Goal: Navigation & Orientation: Understand site structure

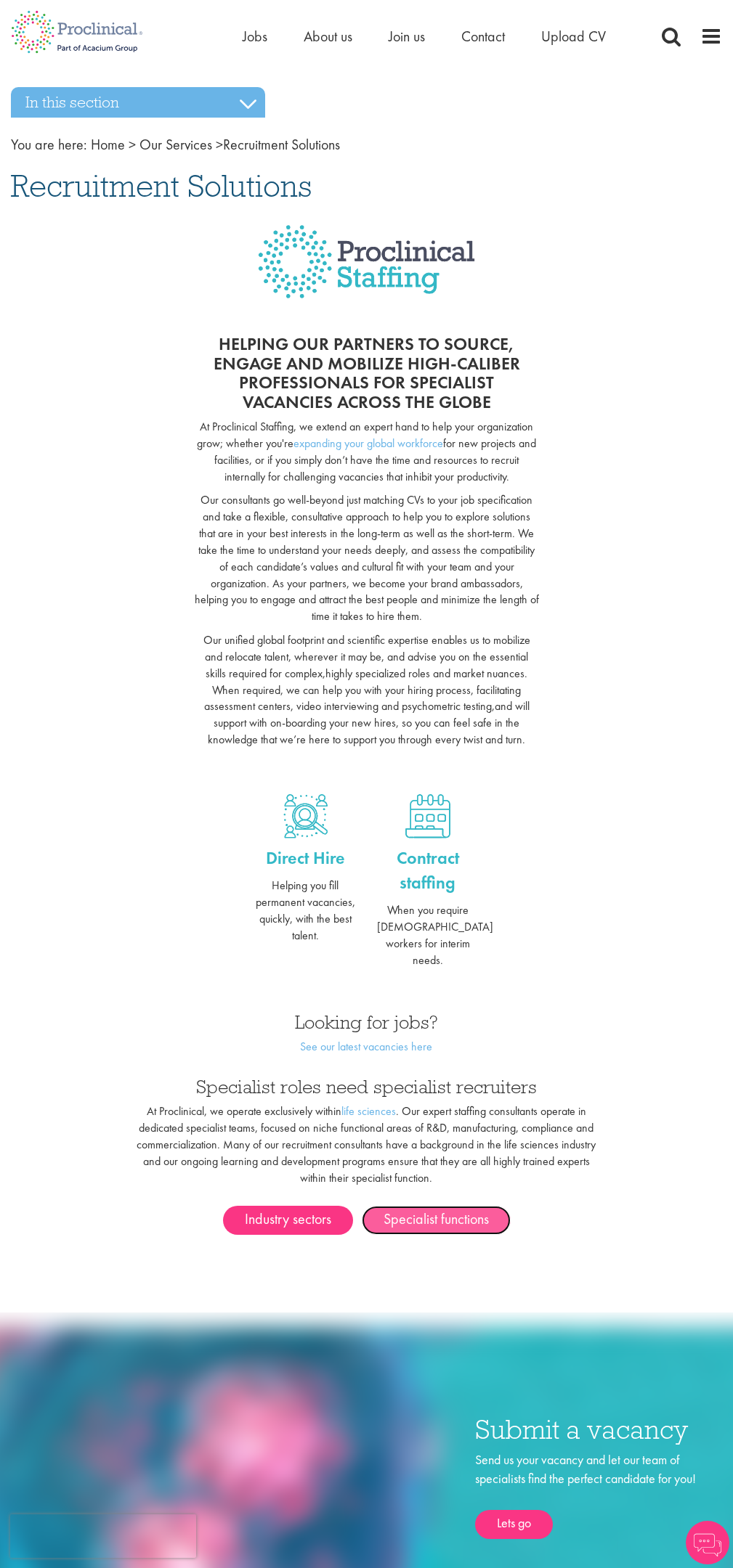
click at [434, 1205] on link "Specialist functions" at bounding box center [435, 1220] width 149 height 29
